Goal: Information Seeking & Learning: Learn about a topic

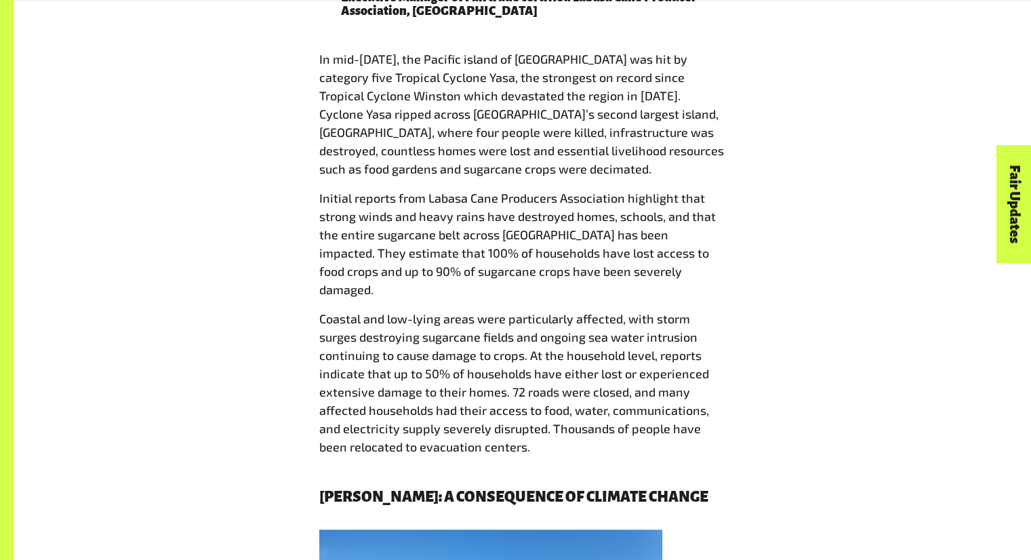
scroll to position [1244, 0]
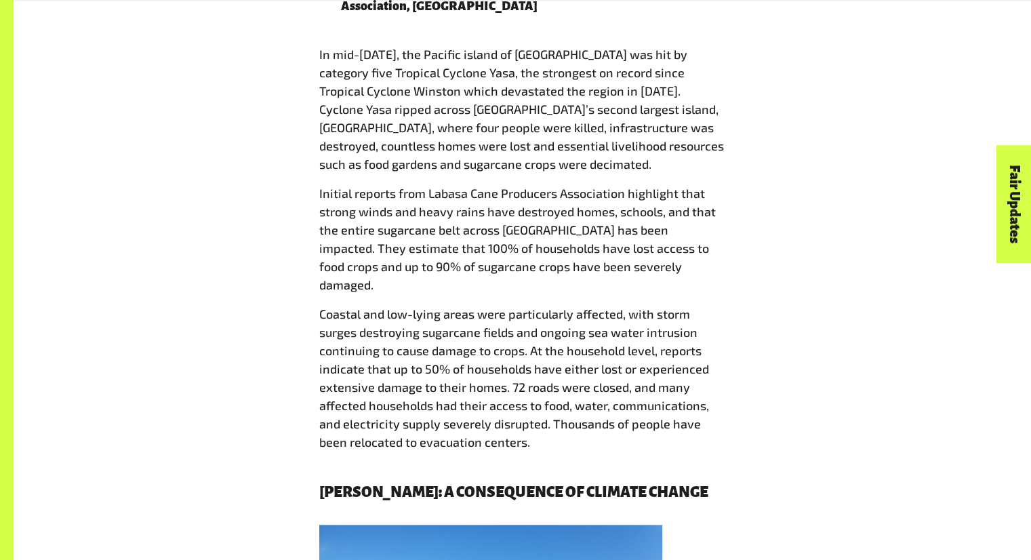
drag, startPoint x: 334, startPoint y: 229, endPoint x: 442, endPoint y: 240, distance: 108.9
click at [442, 240] on p "Initial reports from Labasa Cane Producers Association highlight that strong wi…" at bounding box center [522, 239] width 407 height 110
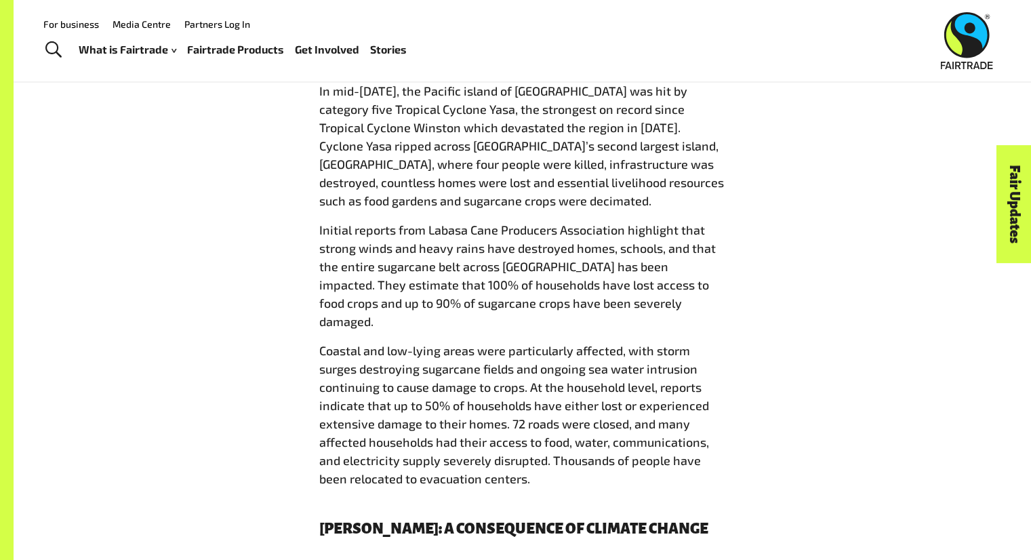
scroll to position [1203, 0]
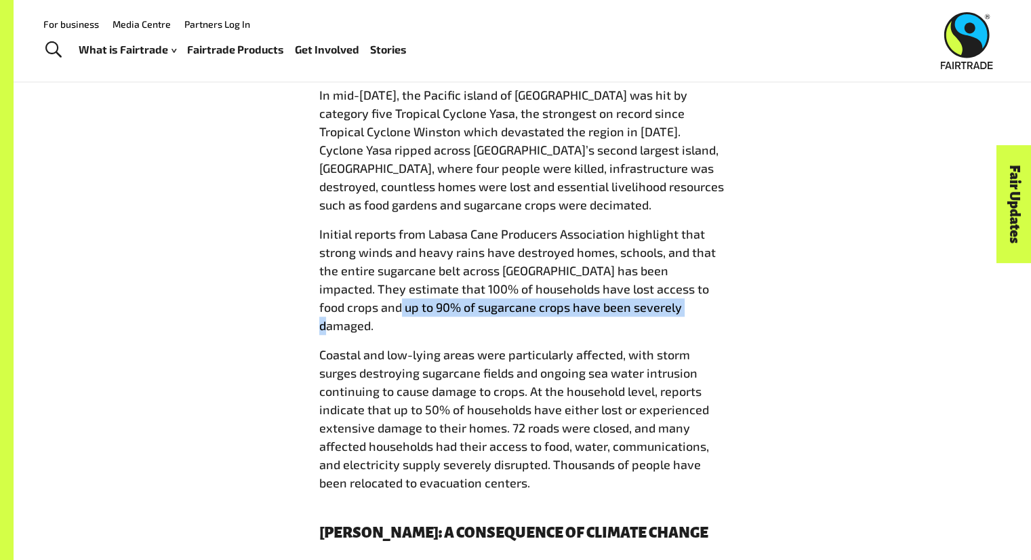
drag, startPoint x: 335, startPoint y: 274, endPoint x: 644, endPoint y: 276, distance: 309.6
click at [644, 276] on p "Initial reports from Labasa Cane Producers Association highlight that strong wi…" at bounding box center [522, 280] width 407 height 110
copy p "90% of sugarcane crops have been severely damaged."
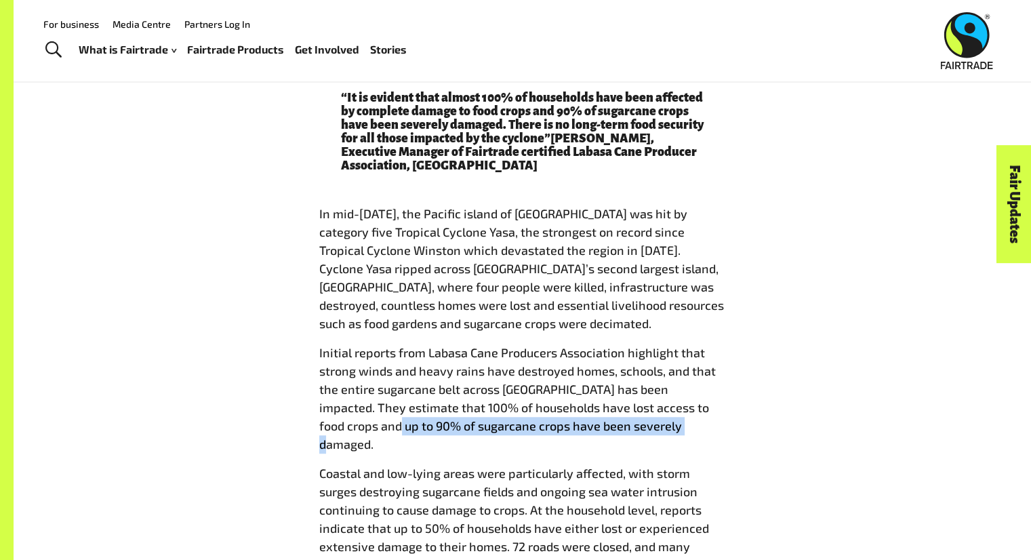
scroll to position [1081, 0]
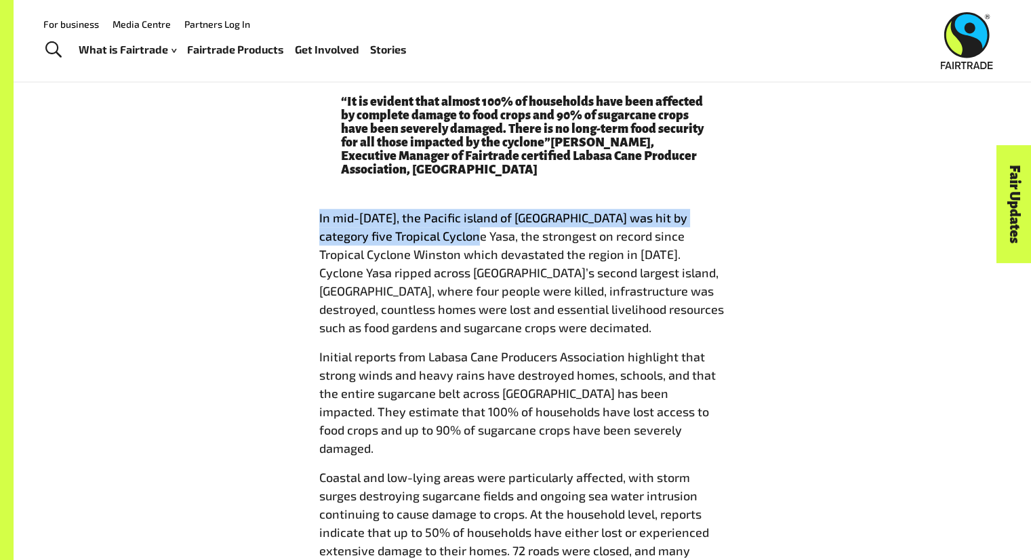
drag, startPoint x: 316, startPoint y: 182, endPoint x: 438, endPoint y: 199, distance: 123.7
copy p "In mid-[DATE], the Pacific island of [GEOGRAPHIC_DATA] was hit by category five…"
